Goal: Task Accomplishment & Management: Complete application form

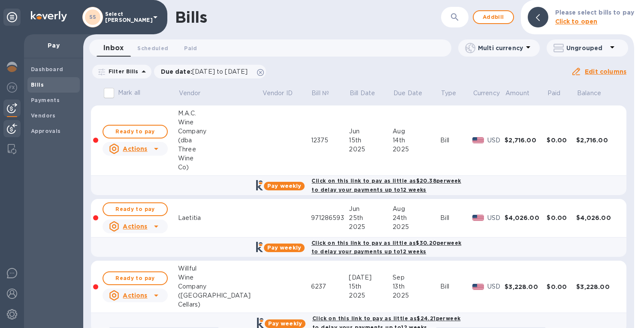
click at [10, 121] on div at bounding box center [11, 129] width 17 height 19
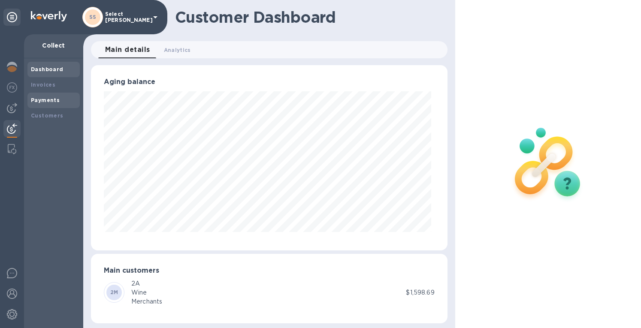
scroll to position [429111, 428943]
click at [39, 101] on b "Payments" at bounding box center [45, 100] width 29 height 6
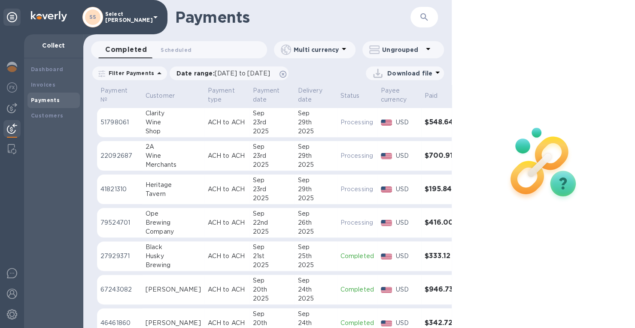
click at [47, 100] on b "Payments" at bounding box center [45, 100] width 29 height 6
click at [11, 109] on img at bounding box center [12, 108] width 10 height 10
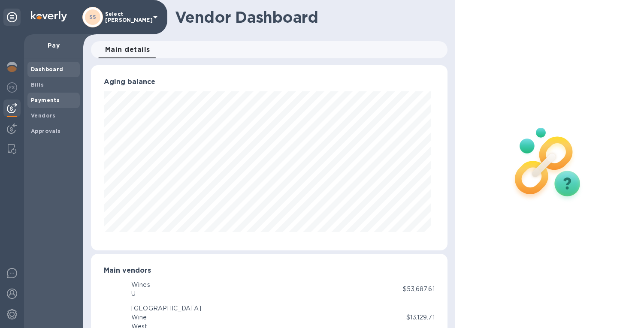
click at [42, 96] on div "Payments" at bounding box center [53, 100] width 52 height 15
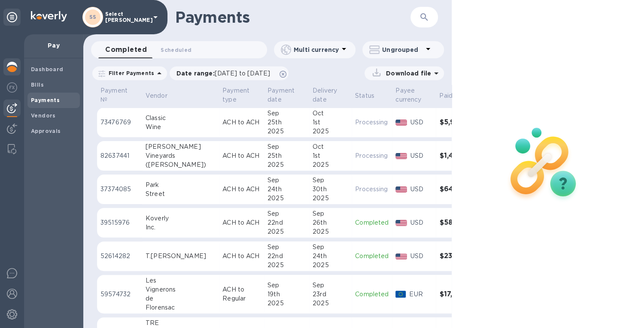
click at [12, 65] on img at bounding box center [12, 67] width 10 height 10
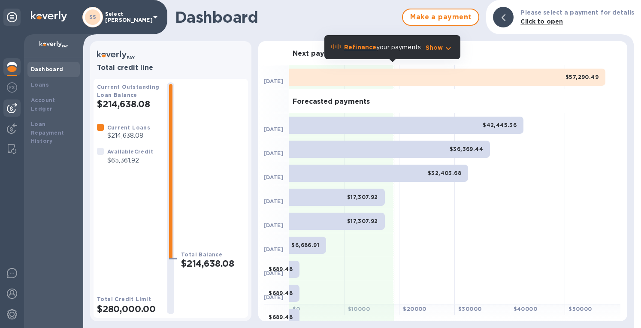
click at [12, 109] on img at bounding box center [12, 108] width 10 height 10
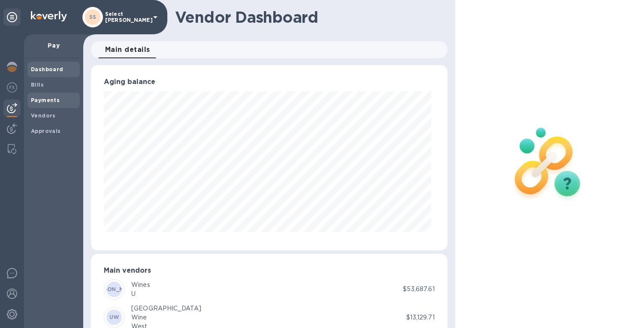
scroll to position [185, 353]
click at [9, 67] on img at bounding box center [12, 67] width 10 height 10
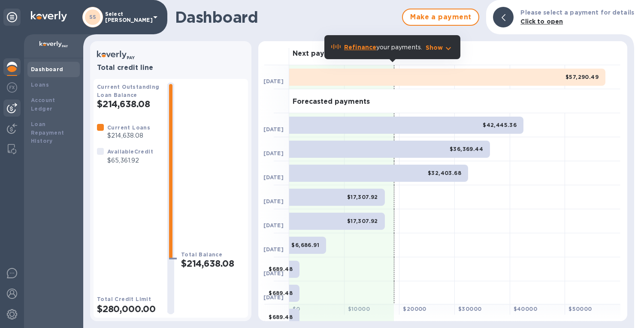
click at [12, 108] on img at bounding box center [12, 108] width 10 height 10
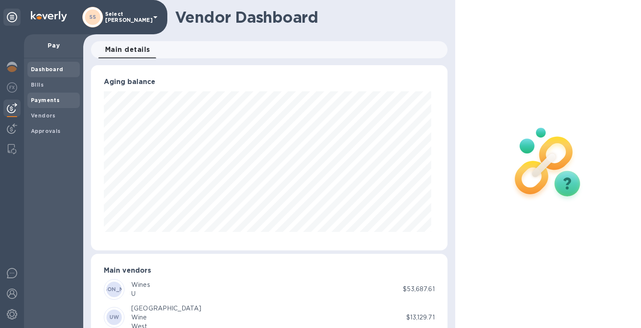
scroll to position [185, 353]
click at [29, 84] on div "Bills" at bounding box center [53, 84] width 52 height 15
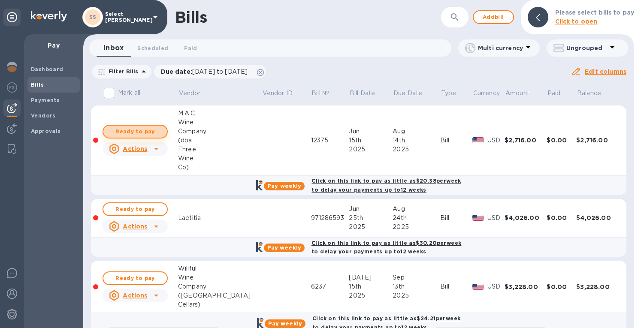
click at [141, 135] on span "Ready to pay" at bounding box center [135, 132] width 50 height 10
click at [264, 72] on icon at bounding box center [260, 72] width 7 height 7
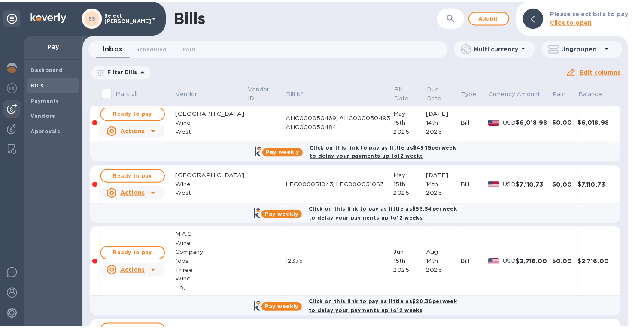
scroll to position [86, 0]
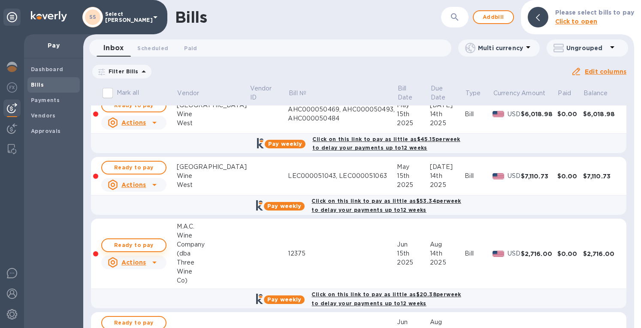
click at [150, 242] on span "Ready to pay" at bounding box center [134, 245] width 50 height 10
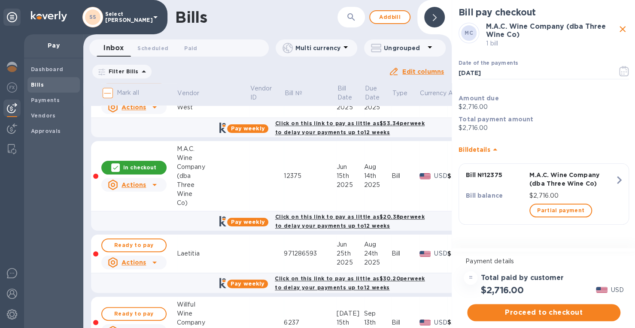
scroll to position [258, 0]
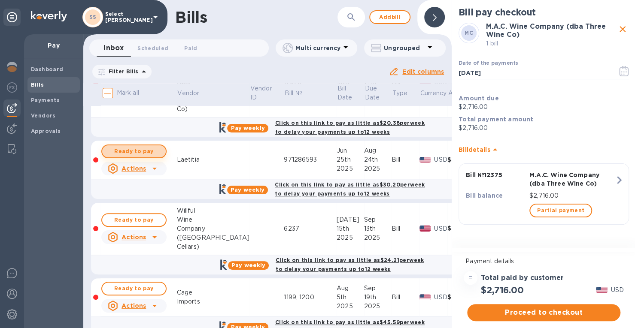
click at [135, 146] on span "Ready to pay" at bounding box center [134, 151] width 50 height 10
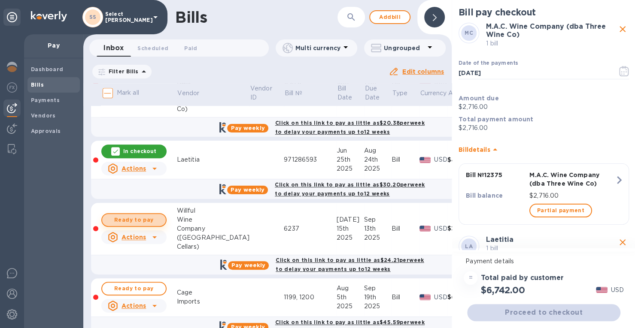
click at [123, 215] on span "Ready to pay" at bounding box center [134, 220] width 50 height 10
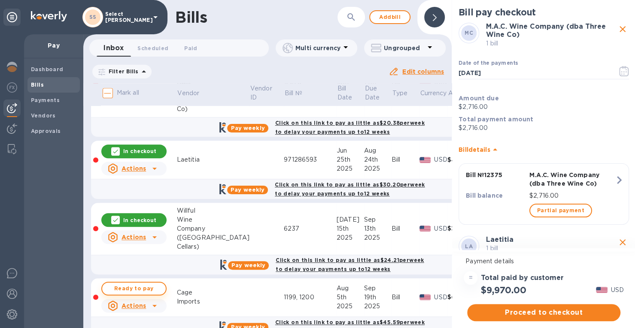
click at [144, 285] on span "Ready to pay" at bounding box center [134, 289] width 50 height 10
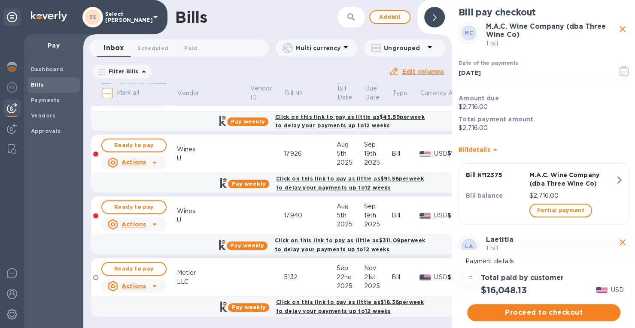
scroll to position [293, 0]
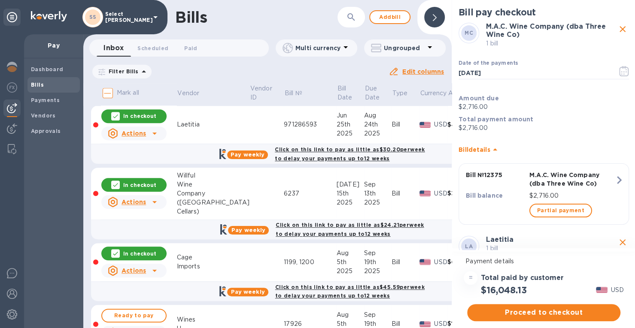
click at [143, 250] on p "In checkout" at bounding box center [139, 253] width 33 height 7
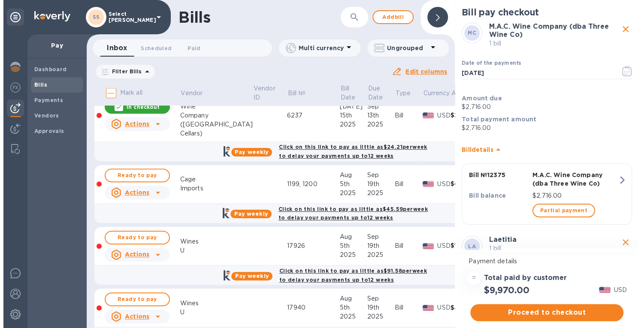
scroll to position [464, 0]
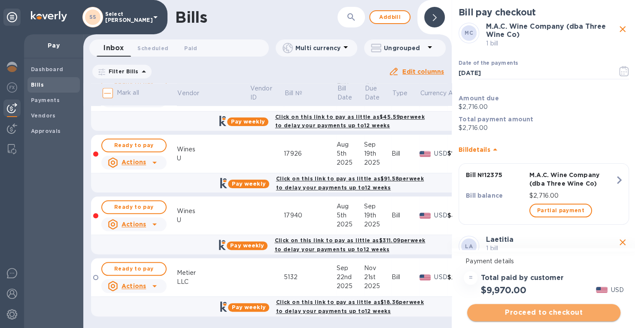
click at [537, 313] on span "Proceed to checkout" at bounding box center [544, 313] width 140 height 10
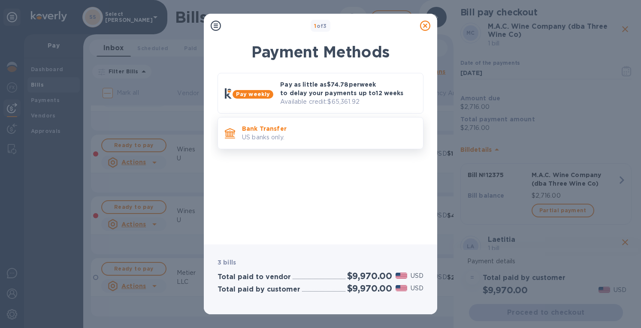
click at [280, 128] on p "Bank Transfer" at bounding box center [329, 128] width 174 height 9
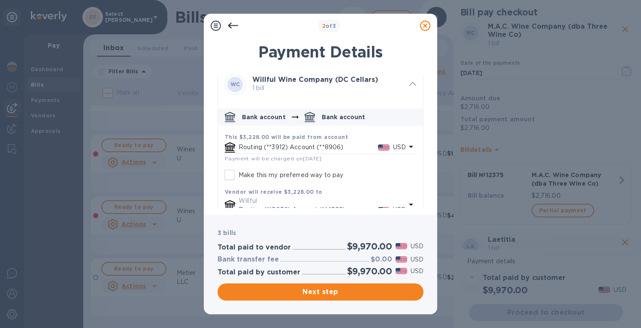
scroll to position [367, 0]
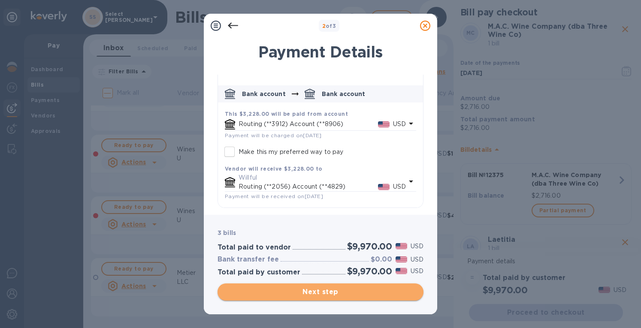
click at [331, 290] on span "Next step" at bounding box center [321, 292] width 192 height 10
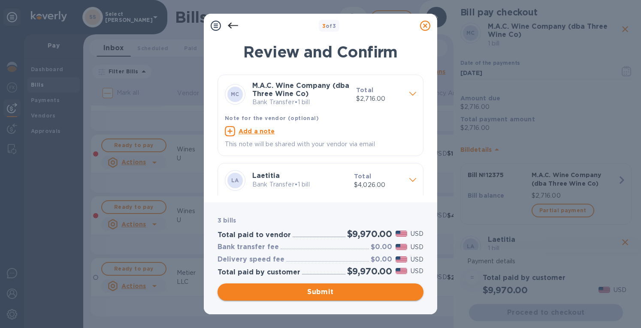
click at [327, 291] on span "Submit" at bounding box center [321, 292] width 192 height 10
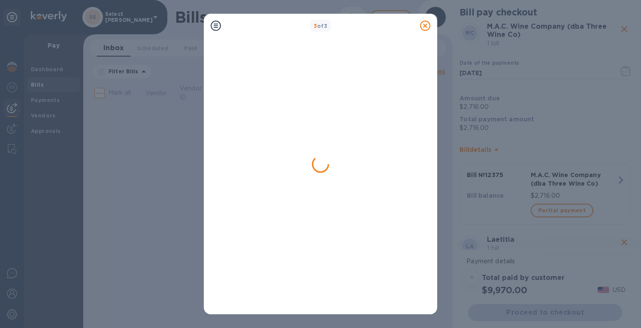
scroll to position [0, 0]
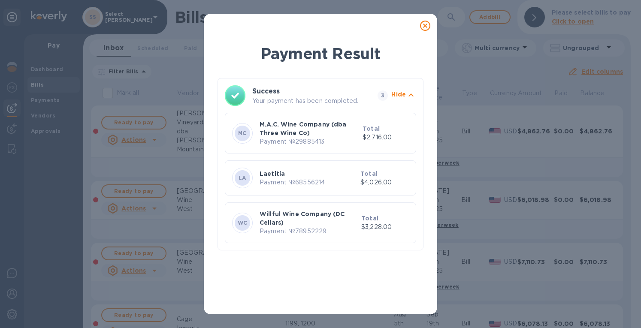
drag, startPoint x: 428, startPoint y: 26, endPoint x: 252, endPoint y: 53, distance: 178.0
click at [427, 26] on icon at bounding box center [425, 26] width 10 height 10
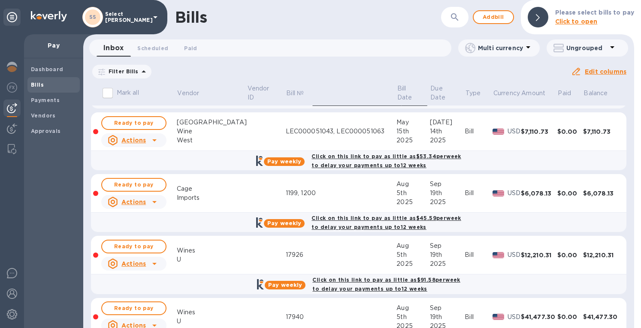
scroll to position [228, 0]
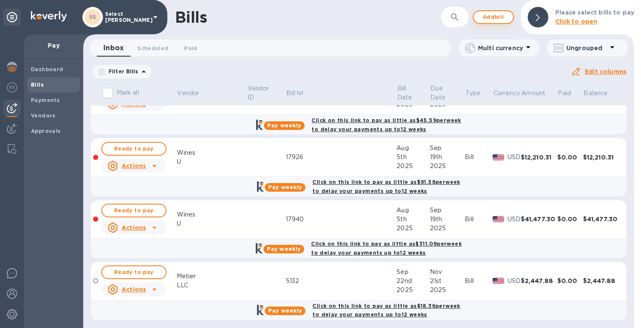
click at [498, 20] on span "Add bill" at bounding box center [494, 17] width 26 height 10
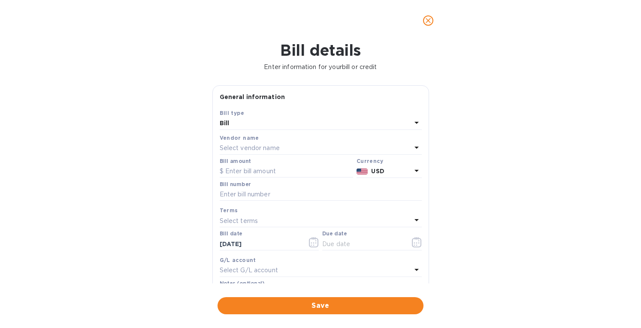
click at [257, 149] on p "Select vendor name" at bounding box center [250, 148] width 60 height 9
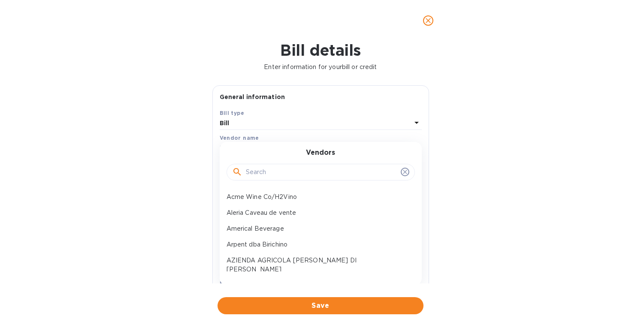
click at [266, 173] on input "text" at bounding box center [322, 172] width 152 height 13
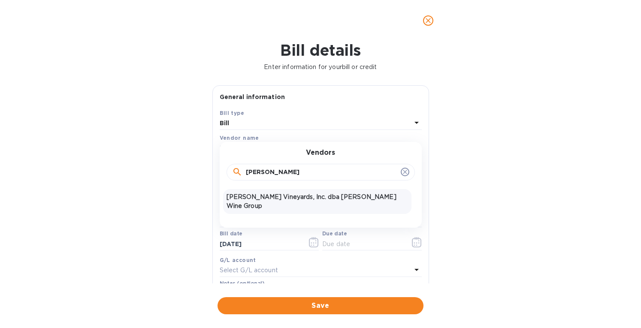
type input "[PERSON_NAME]"
click at [252, 193] on p "[PERSON_NAME] Vineyards, Inc. dba [PERSON_NAME] Wine Group" at bounding box center [318, 202] width 182 height 18
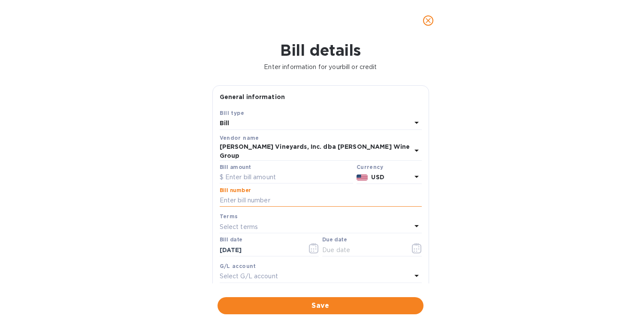
click at [240, 194] on input "text" at bounding box center [321, 200] width 202 height 13
paste input "0022252-IN"
type input "0022252-IN"
click at [244, 171] on input "text" at bounding box center [287, 177] width 134 height 13
type input "8,720"
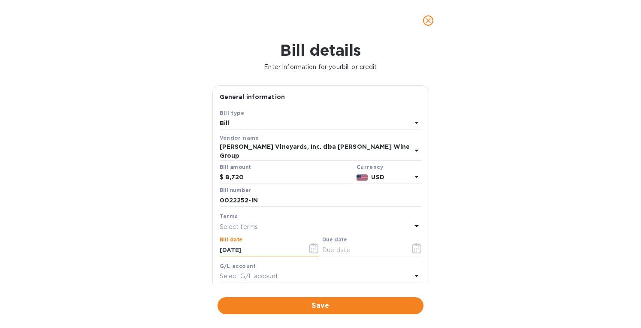
drag, startPoint x: 240, startPoint y: 244, endPoint x: 198, endPoint y: 246, distance: 42.1
click at [198, 246] on div "Bill details Enter information for your bill or credit General information Save…" at bounding box center [320, 184] width 641 height 287
type input "[DATE]"
click at [239, 223] on p "Select terms" at bounding box center [239, 227] width 39 height 9
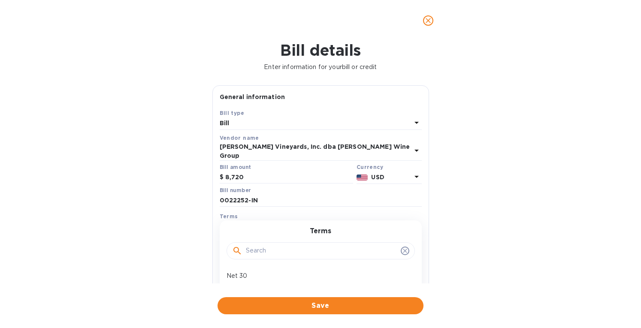
click at [236, 284] on div "NET 60" at bounding box center [317, 292] width 188 height 16
type input "[DATE]"
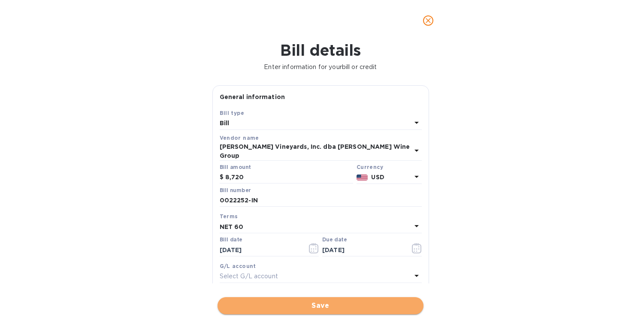
click at [300, 311] on span "Save" at bounding box center [321, 306] width 192 height 10
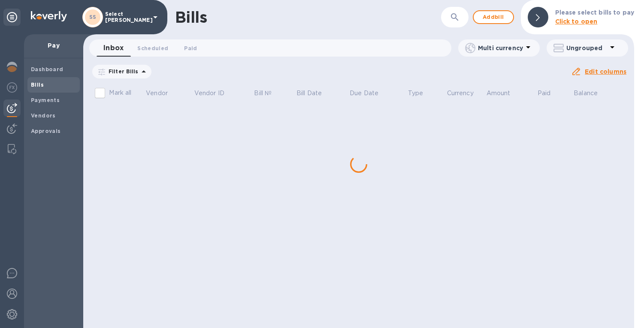
scroll to position [0, 0]
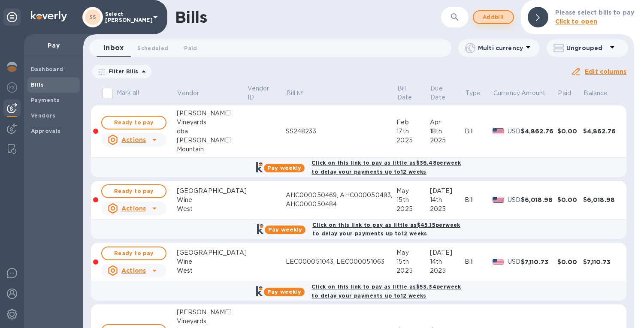
click at [486, 15] on span "Add bill" at bounding box center [494, 17] width 26 height 10
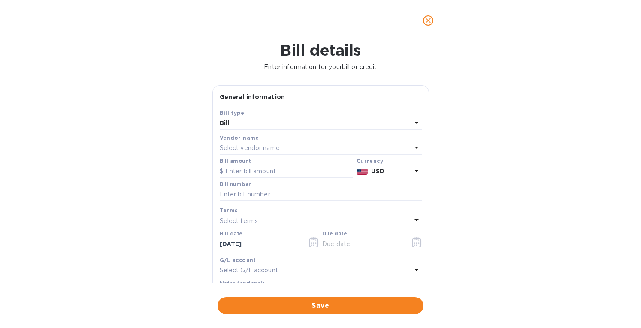
click at [249, 149] on p "Select vendor name" at bounding box center [250, 148] width 60 height 9
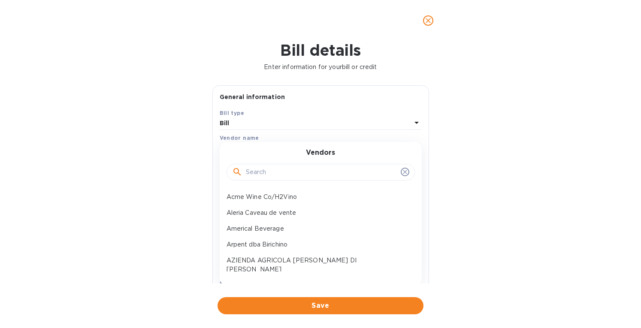
click at [266, 171] on input "text" at bounding box center [322, 172] width 152 height 13
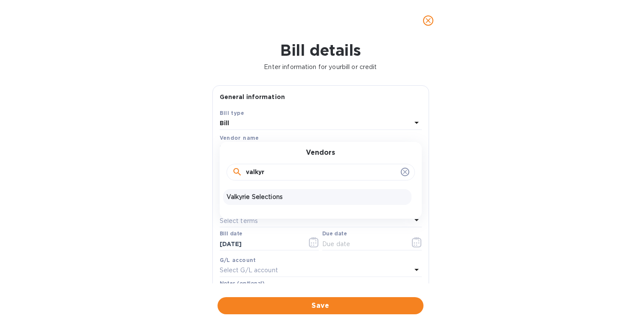
type input "valkyr"
click at [260, 197] on p "Valkyrie Selections" at bounding box center [318, 197] width 182 height 9
type input "[DATE]"
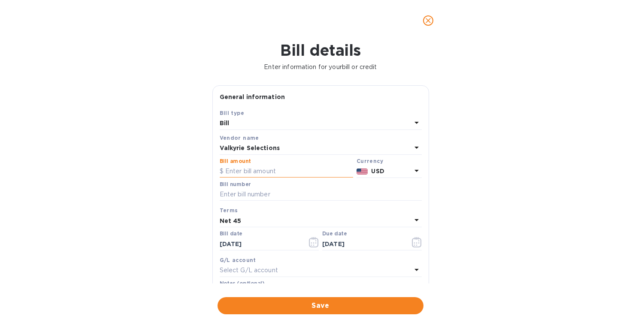
click at [235, 173] on input "text" at bounding box center [287, 171] width 134 height 13
paste input "6,091.68"
type input "6,091.68"
click at [240, 198] on input "text" at bounding box center [321, 194] width 202 height 13
paste input "SI400083"
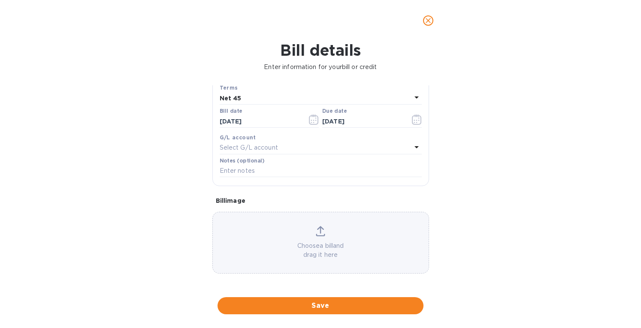
scroll to position [123, 0]
type input "SI400083"
click at [319, 229] on icon at bounding box center [320, 230] width 7 height 8
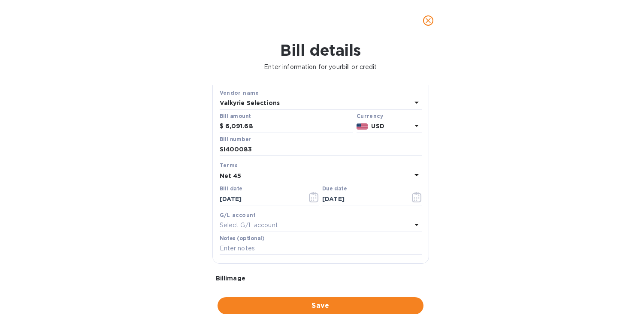
scroll to position [37, 0]
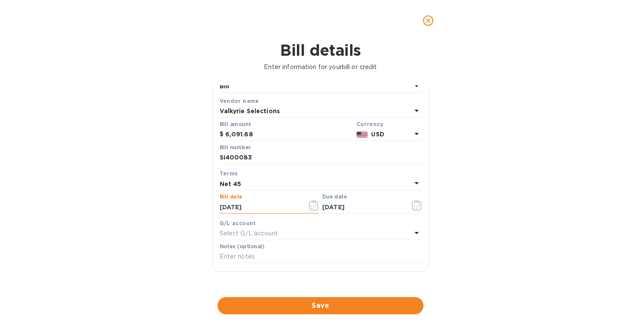
drag, startPoint x: 262, startPoint y: 204, endPoint x: 206, endPoint y: 215, distance: 56.5
click at [206, 215] on div "Bill details Enter information for your bill or credit General information Save…" at bounding box center [320, 184] width 641 height 287
type input "[DATE]"
click at [240, 180] on div "Net 45" at bounding box center [316, 184] width 192 height 12
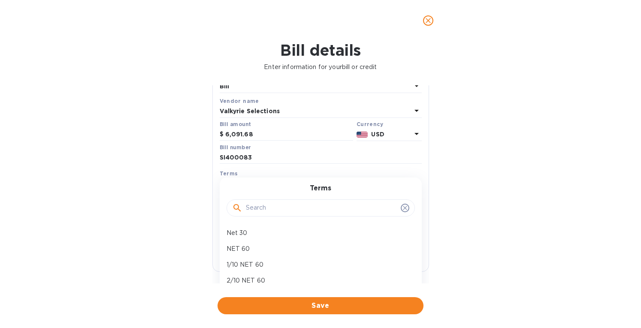
scroll to position [76, 0]
click at [246, 251] on p "Net 45" at bounding box center [318, 252] width 182 height 9
type input "[DATE]"
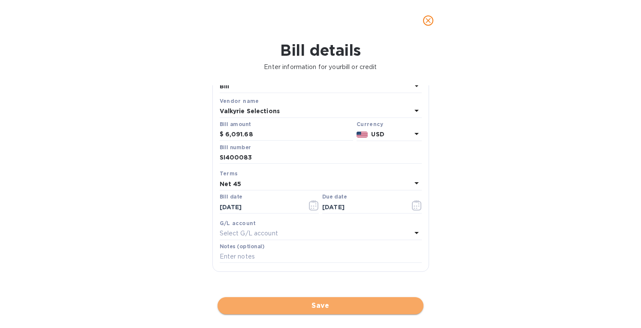
click at [291, 303] on span "Save" at bounding box center [321, 306] width 192 height 10
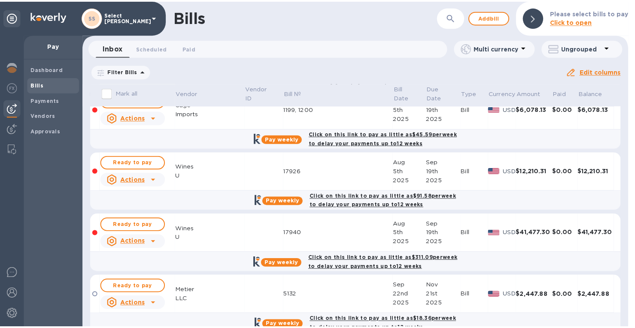
scroll to position [383, 0]
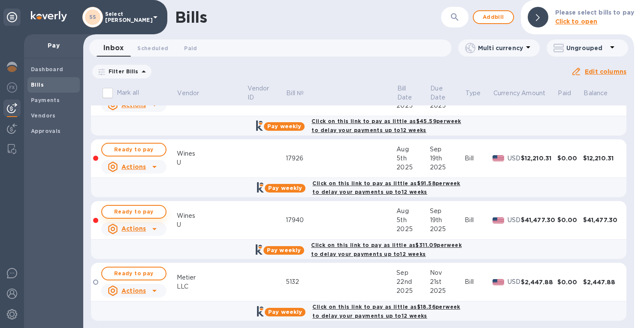
click at [138, 207] on span "Ready to pay" at bounding box center [134, 212] width 50 height 10
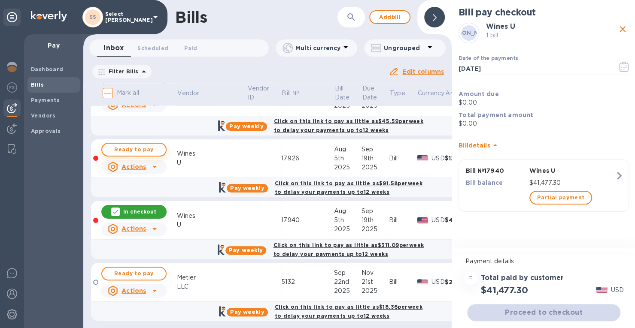
click at [142, 147] on span "Ready to pay" at bounding box center [134, 150] width 50 height 10
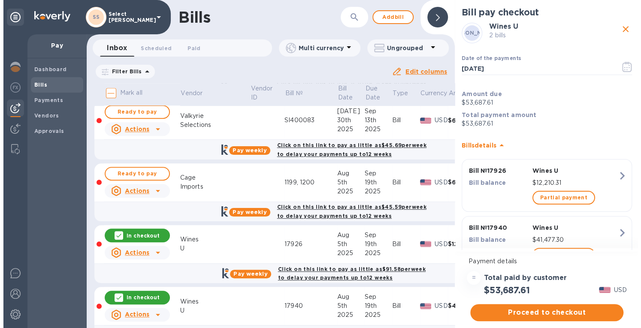
scroll to position [211, 0]
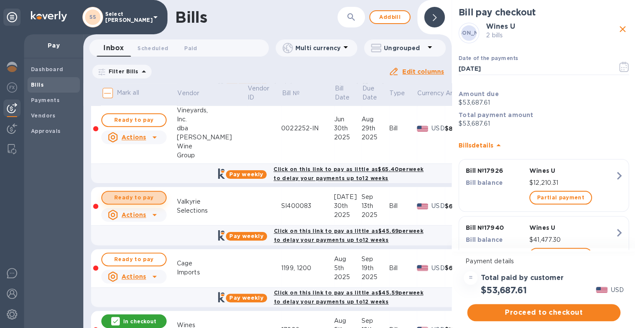
click at [135, 193] on span "Ready to pay" at bounding box center [134, 198] width 50 height 10
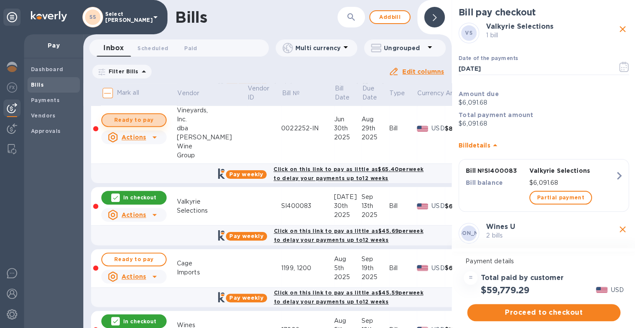
click at [112, 116] on span "Ready to pay" at bounding box center [134, 120] width 50 height 10
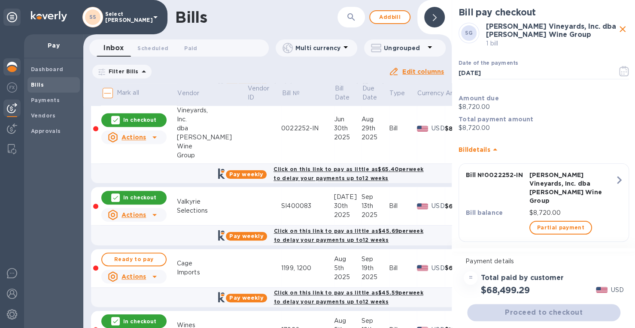
click at [15, 67] on img at bounding box center [12, 67] width 10 height 10
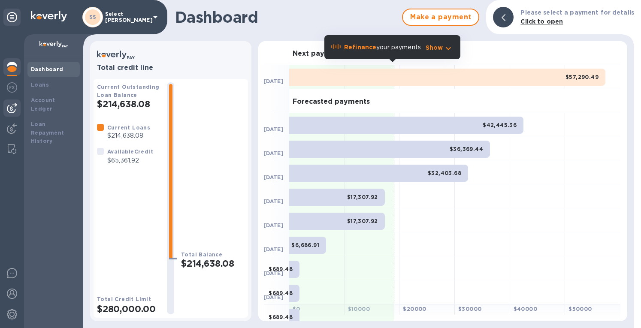
click at [12, 108] on img at bounding box center [12, 108] width 10 height 10
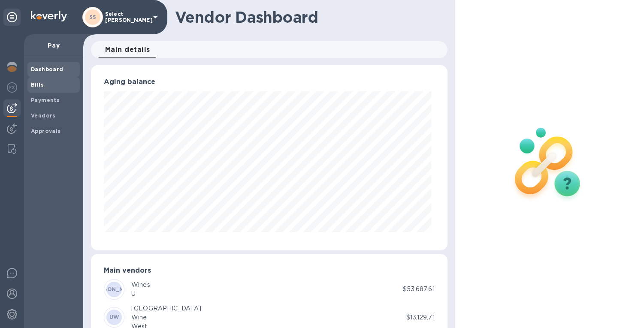
scroll to position [185, 353]
drag, startPoint x: 41, startPoint y: 85, endPoint x: 46, endPoint y: 85, distance: 4.7
click at [40, 85] on b "Bills" at bounding box center [37, 85] width 13 height 6
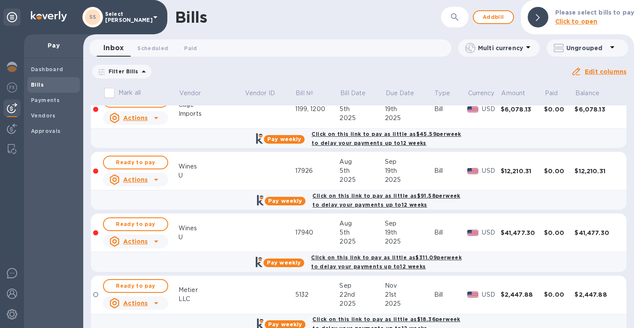
scroll to position [172, 0]
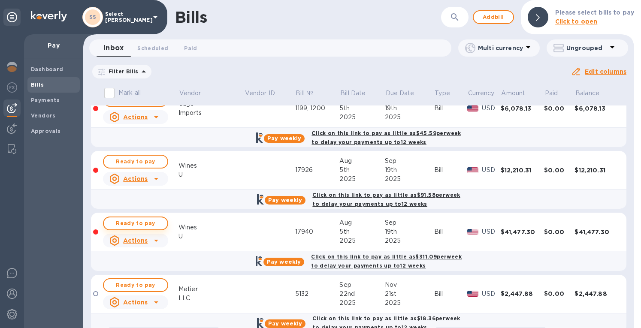
click at [130, 220] on span "Ready to pay" at bounding box center [136, 224] width 50 height 10
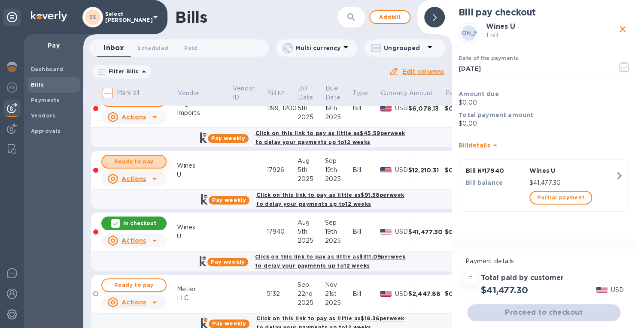
click at [120, 157] on span "Ready to pay" at bounding box center [134, 162] width 50 height 10
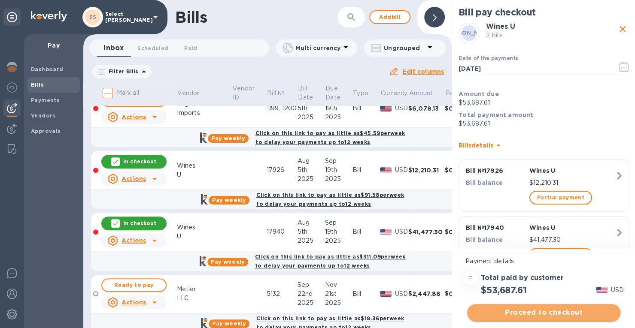
click at [497, 311] on span "Proceed to checkout" at bounding box center [544, 313] width 140 height 10
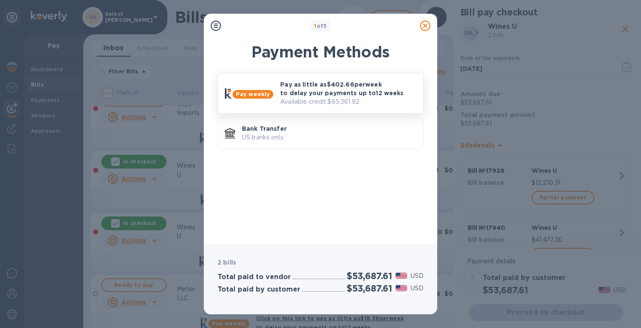
click at [311, 94] on p "Pay as little as $402.66 per week to delay your payments up to 12 weeks" at bounding box center [348, 88] width 136 height 17
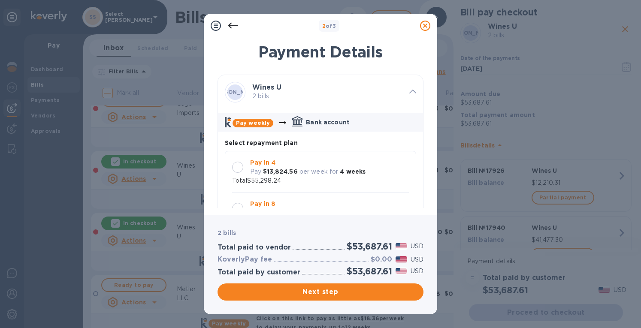
scroll to position [7, 0]
click at [237, 162] on div at bounding box center [237, 167] width 11 height 11
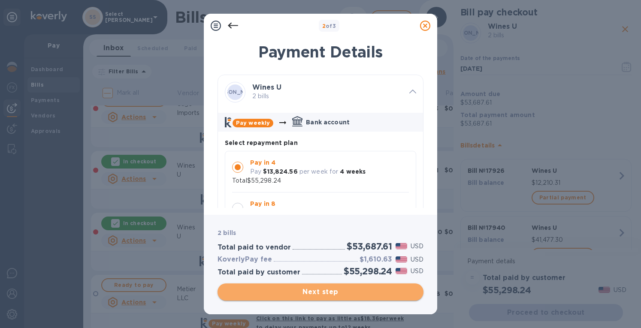
click at [292, 289] on span "Next step" at bounding box center [321, 292] width 192 height 10
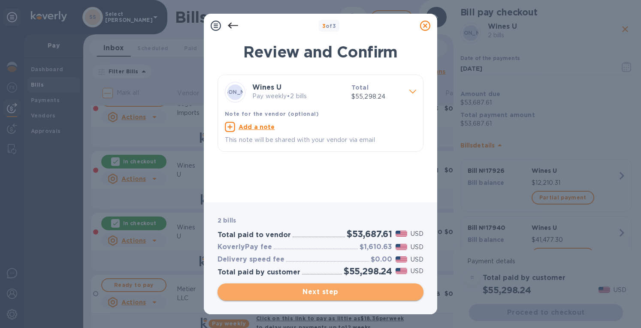
click at [308, 288] on span "Next step" at bounding box center [321, 292] width 192 height 10
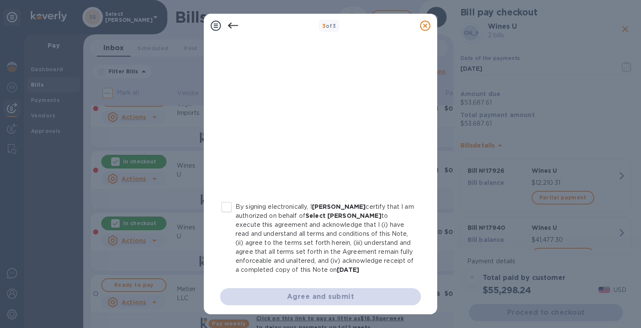
scroll to position [151, 0]
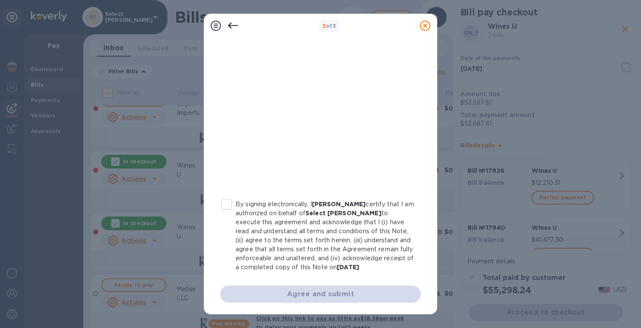
click at [225, 201] on input "By signing electronically, I [PERSON_NAME] certify that I am authorized on beha…" at bounding box center [227, 205] width 18 height 18
checkbox input "true"
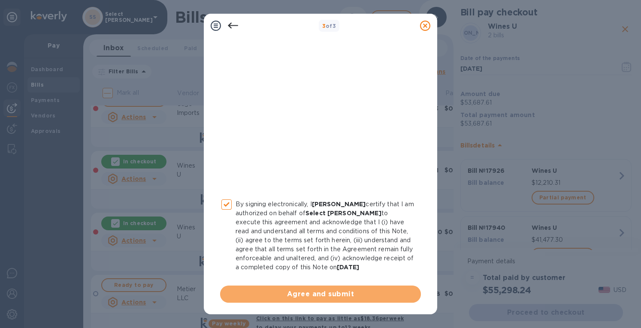
drag, startPoint x: 325, startPoint y: 289, endPoint x: 353, endPoint y: 266, distance: 36.9
click at [324, 289] on span "Agree and submit" at bounding box center [320, 294] width 187 height 10
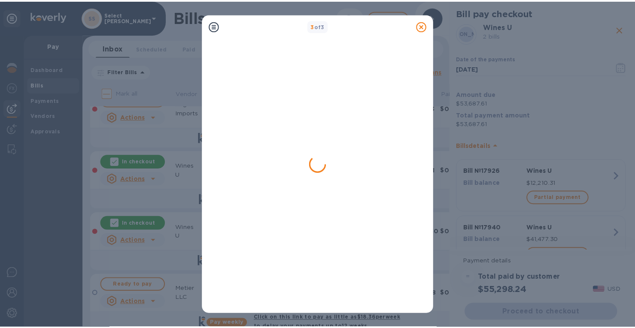
scroll to position [0, 0]
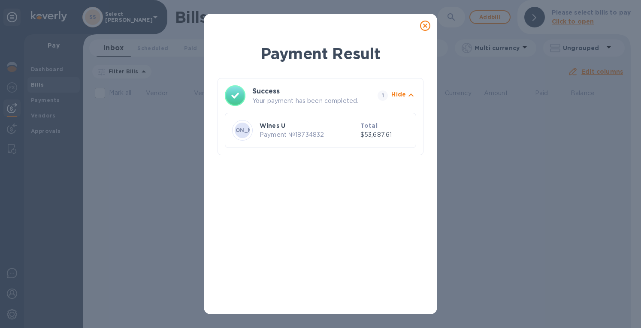
click at [419, 28] on div at bounding box center [425, 25] width 17 height 17
click at [430, 26] on icon at bounding box center [425, 26] width 10 height 10
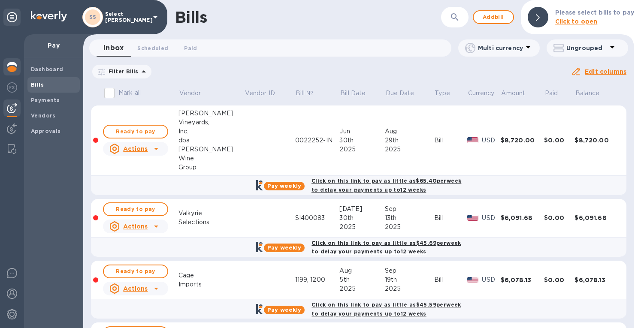
click at [15, 65] on img at bounding box center [12, 67] width 10 height 10
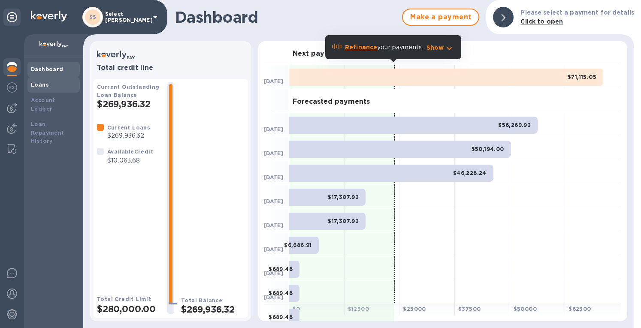
click at [34, 82] on b "Loans" at bounding box center [40, 85] width 18 height 6
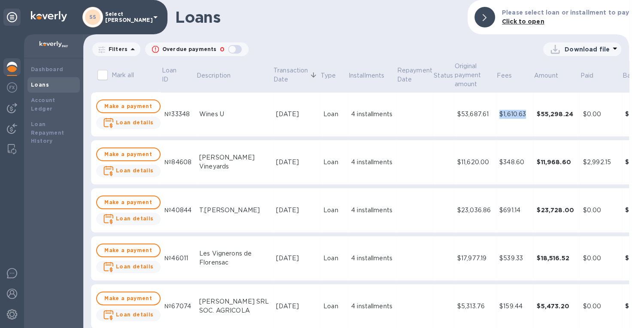
drag, startPoint x: 477, startPoint y: 116, endPoint x: 509, endPoint y: 121, distance: 31.6
click at [509, 121] on td "$1,610.63" at bounding box center [514, 114] width 37 height 45
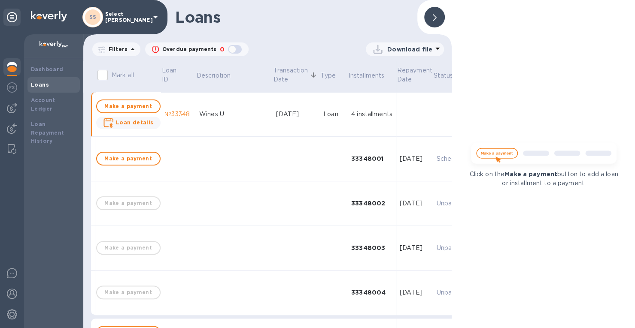
click at [510, 121] on div "Click on the Make a payment button to add a loan or installment to a payment." at bounding box center [544, 164] width 184 height 328
click at [434, 15] on icon at bounding box center [435, 17] width 4 height 7
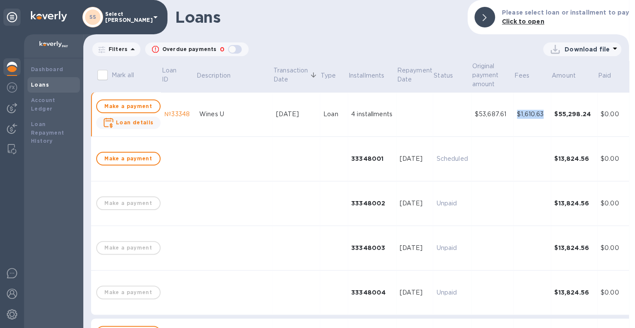
drag, startPoint x: 498, startPoint y: 113, endPoint x: 527, endPoint y: 119, distance: 29.8
click at [527, 119] on td "$1,610.63" at bounding box center [531, 114] width 37 height 45
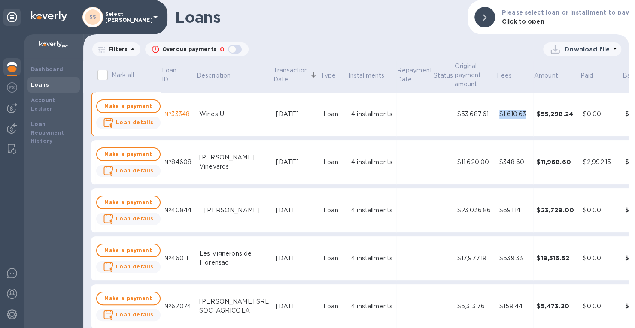
copy div "$1,610.63"
click at [464, 118] on div "$53,687.61" at bounding box center [474, 114] width 35 height 9
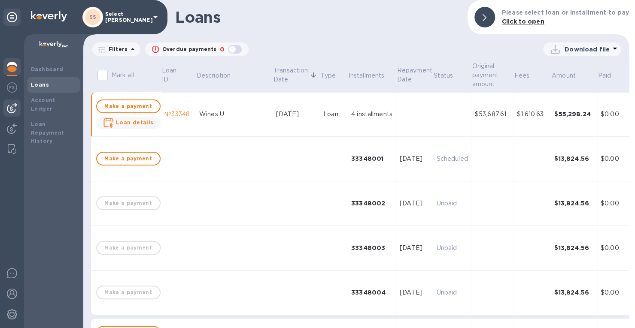
click at [12, 109] on img at bounding box center [12, 108] width 10 height 10
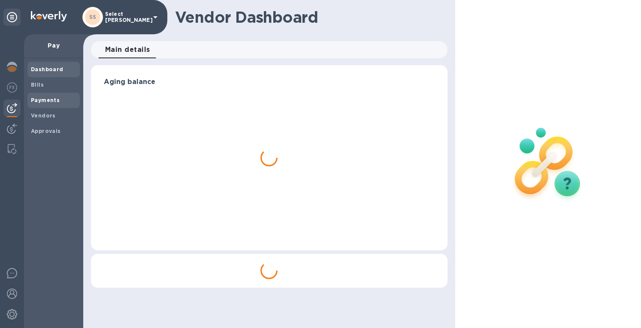
click at [36, 104] on span "Payments" at bounding box center [45, 100] width 29 height 9
